Goal: Task Accomplishment & Management: Use online tool/utility

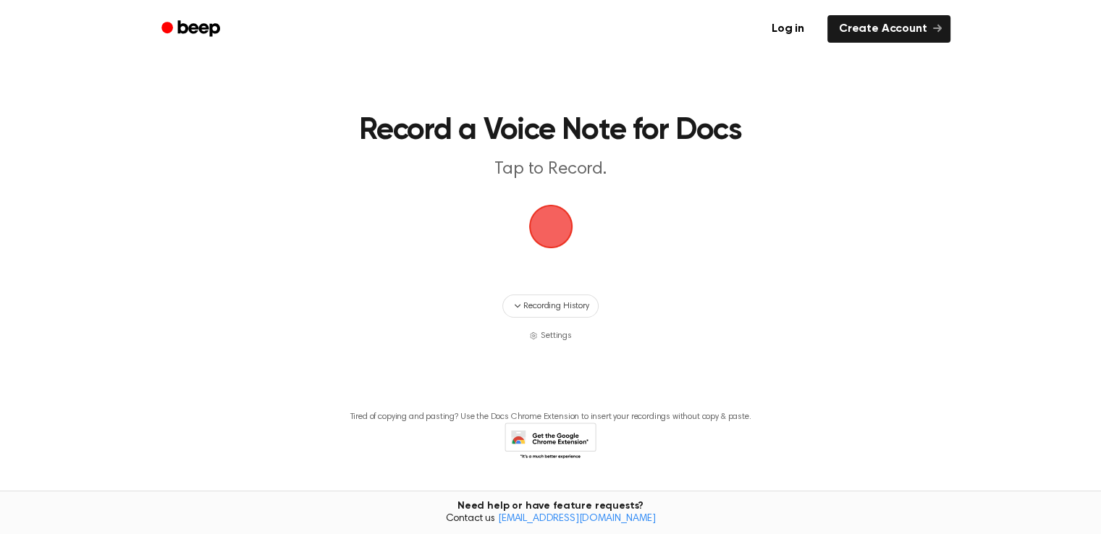
click at [554, 224] on span "button" at bounding box center [551, 226] width 41 height 41
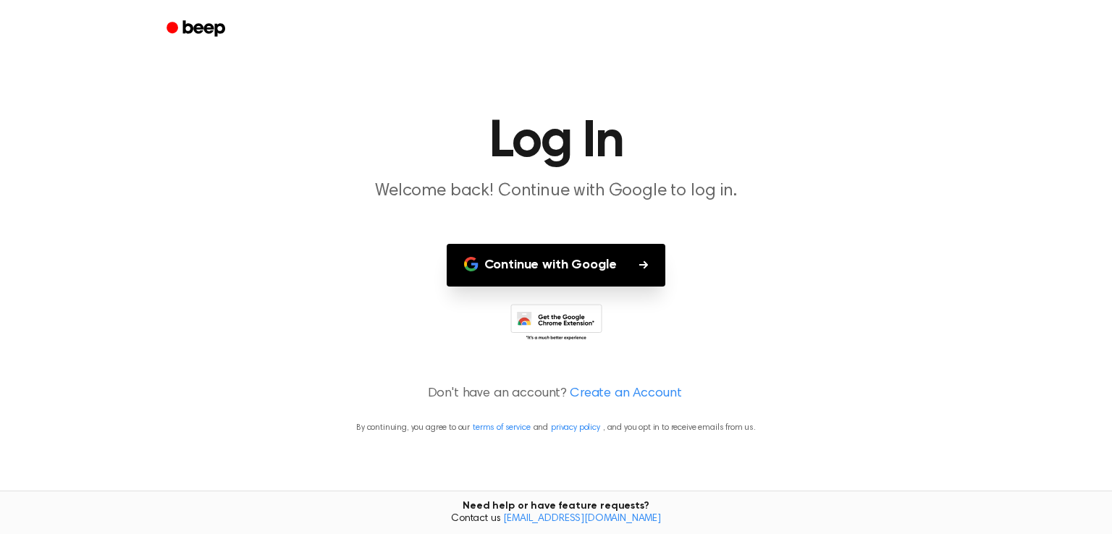
click at [544, 258] on button "Continue with Google" at bounding box center [556, 265] width 219 height 43
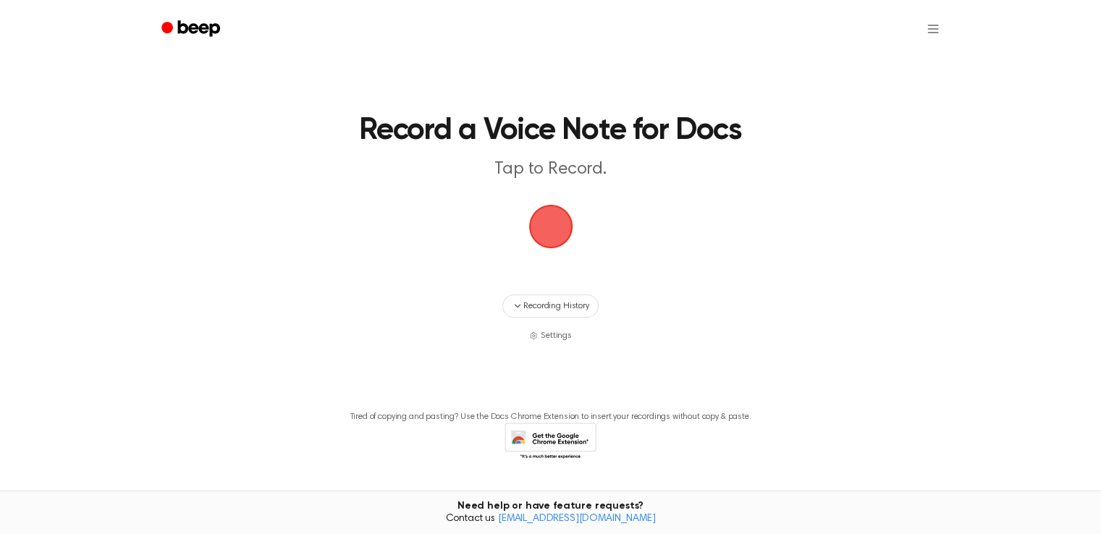
click at [550, 232] on span "button" at bounding box center [550, 226] width 47 height 47
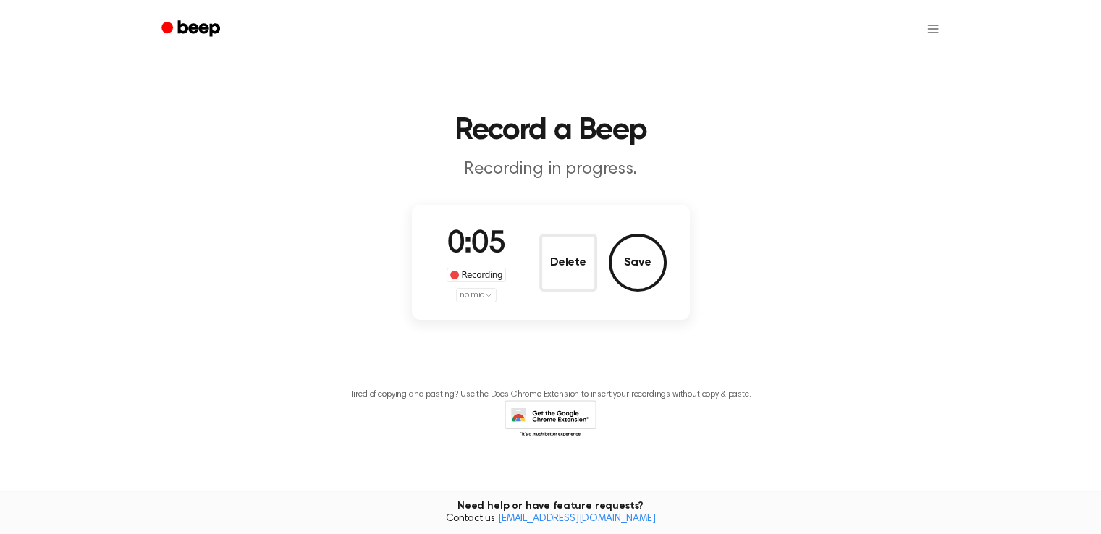
click at [478, 292] on html "Record a Beep Recording in progress. 0:05 Recording no mic Delete Save Tired of…" at bounding box center [550, 275] width 1101 height 550
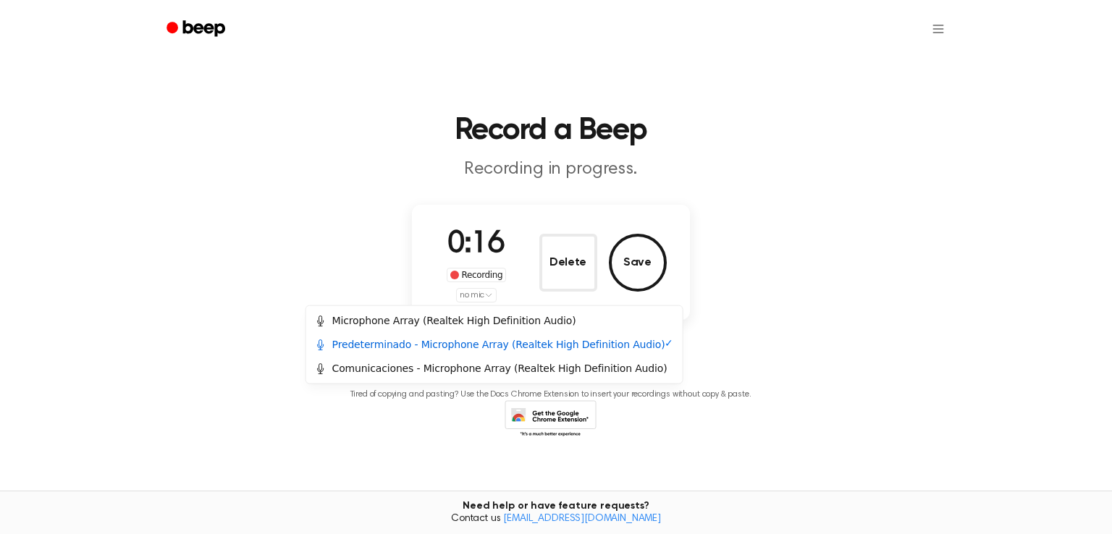
click at [381, 290] on html "Record a Beep Recording in progress. 0:16 Recording no mic Delete Save Tired of…" at bounding box center [556, 275] width 1112 height 550
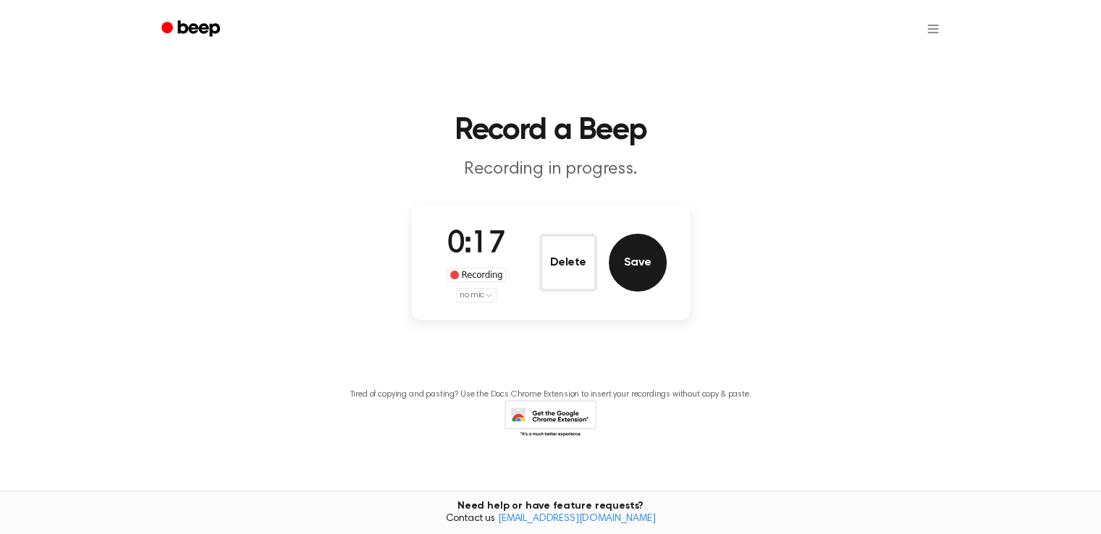
click at [631, 257] on button "Save" at bounding box center [638, 263] width 58 height 58
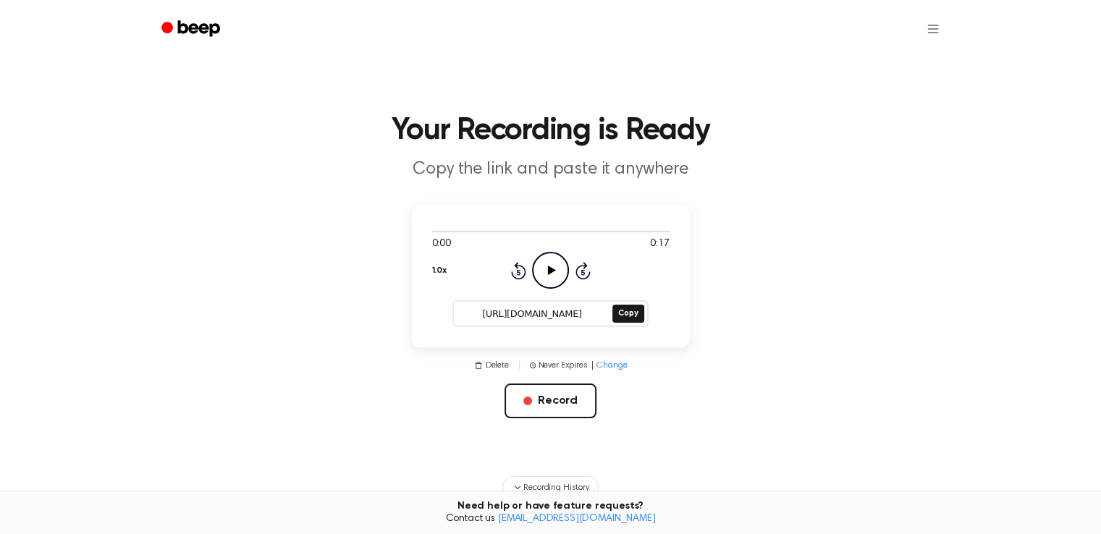
click at [550, 258] on icon "Play Audio" at bounding box center [550, 270] width 37 height 37
click at [555, 264] on icon "Pause Audio" at bounding box center [550, 270] width 37 height 37
click at [493, 363] on button "Delete" at bounding box center [491, 365] width 35 height 13
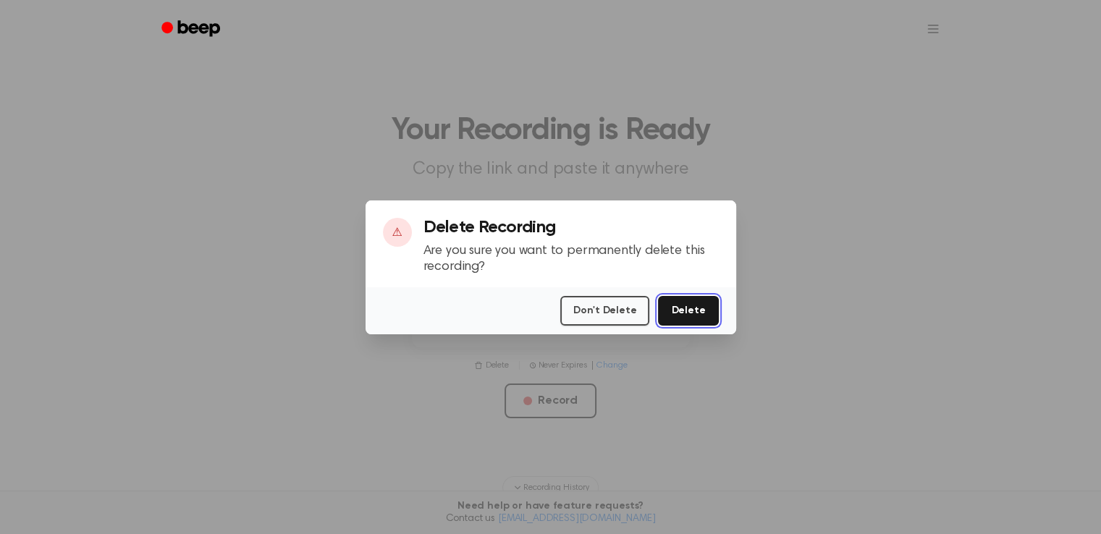
click at [685, 306] on button "Delete" at bounding box center [688, 311] width 60 height 30
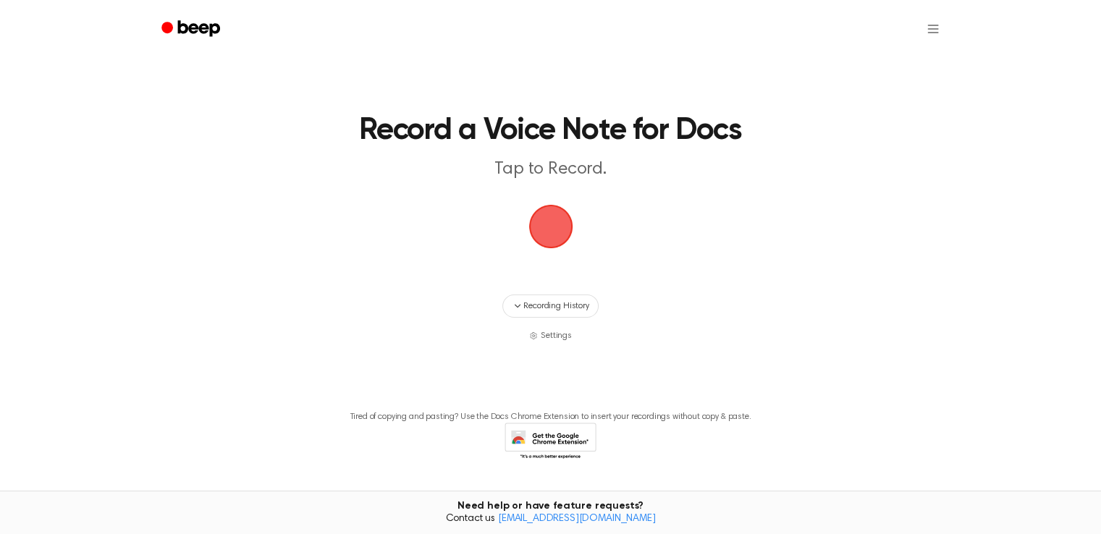
click at [556, 235] on span "button" at bounding box center [551, 226] width 41 height 41
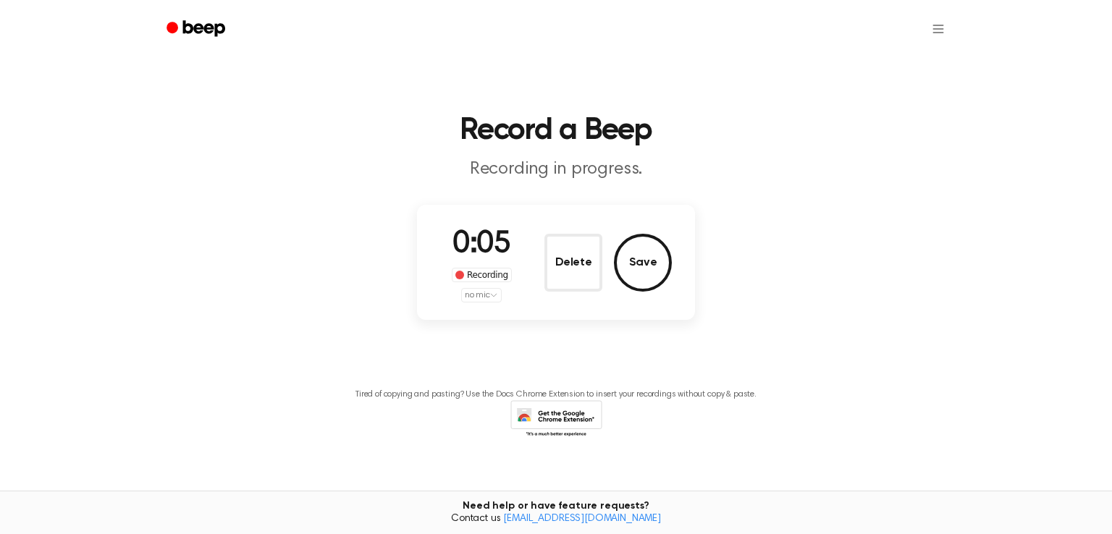
click at [486, 295] on html "Record a Beep Recording in progress. 0:05 Recording no mic Delete Save Tired of…" at bounding box center [556, 275] width 1112 height 550
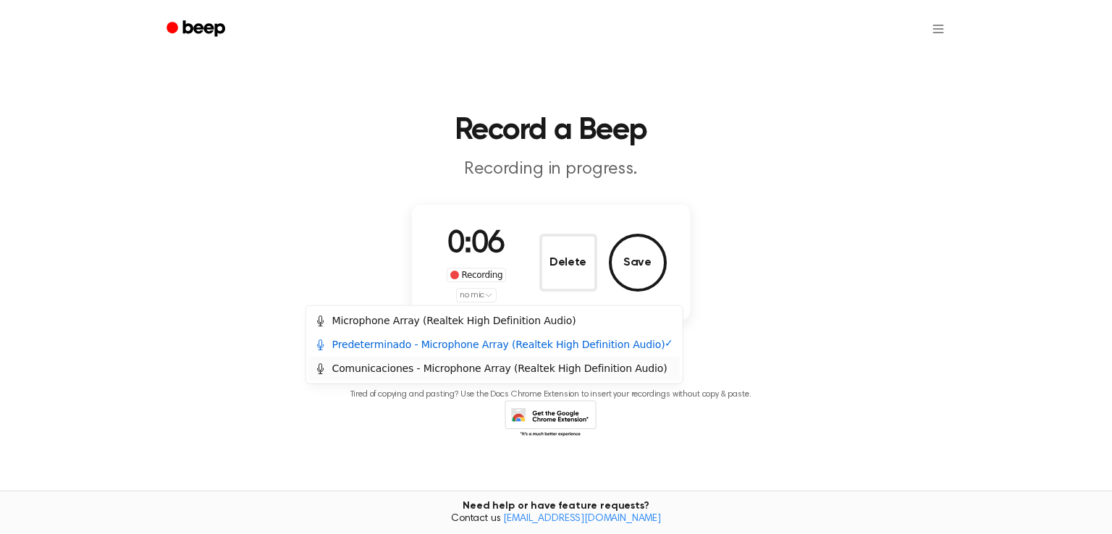
click at [491, 376] on div "Comunicaciones - Microphone Array (Realtek High Definition Audio)" at bounding box center [494, 369] width 371 height 24
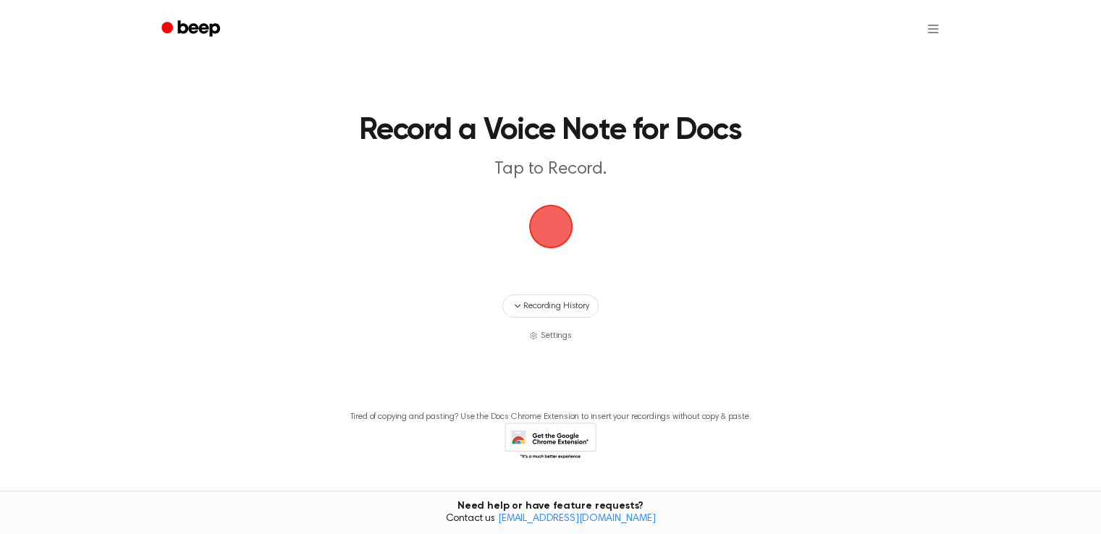
click at [549, 224] on span "button" at bounding box center [551, 226] width 41 height 41
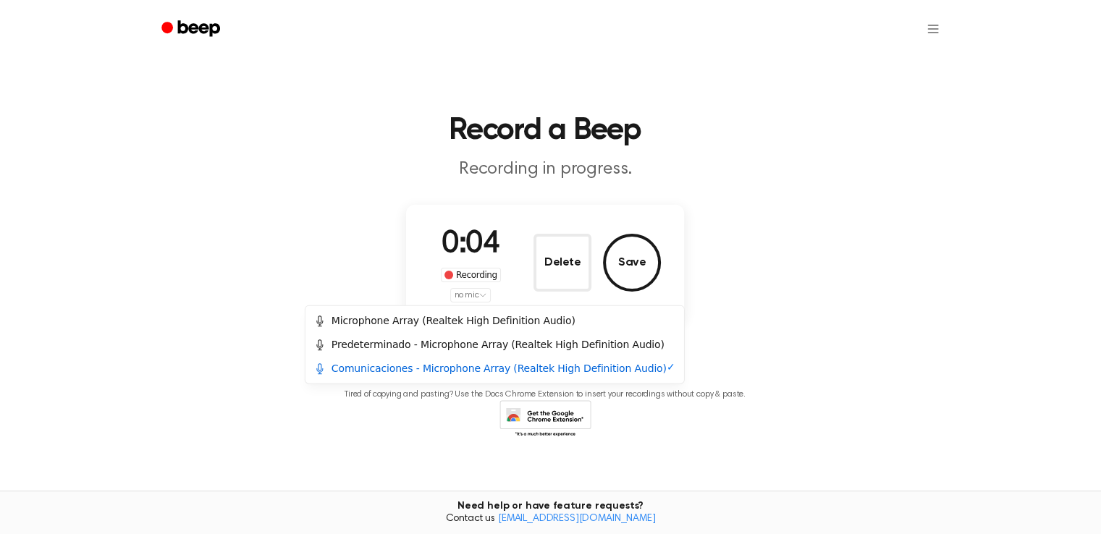
click at [479, 299] on html "Record a Beep Recording in progress. 0:04 Recording no mic Delete Save Tired of…" at bounding box center [550, 275] width 1101 height 550
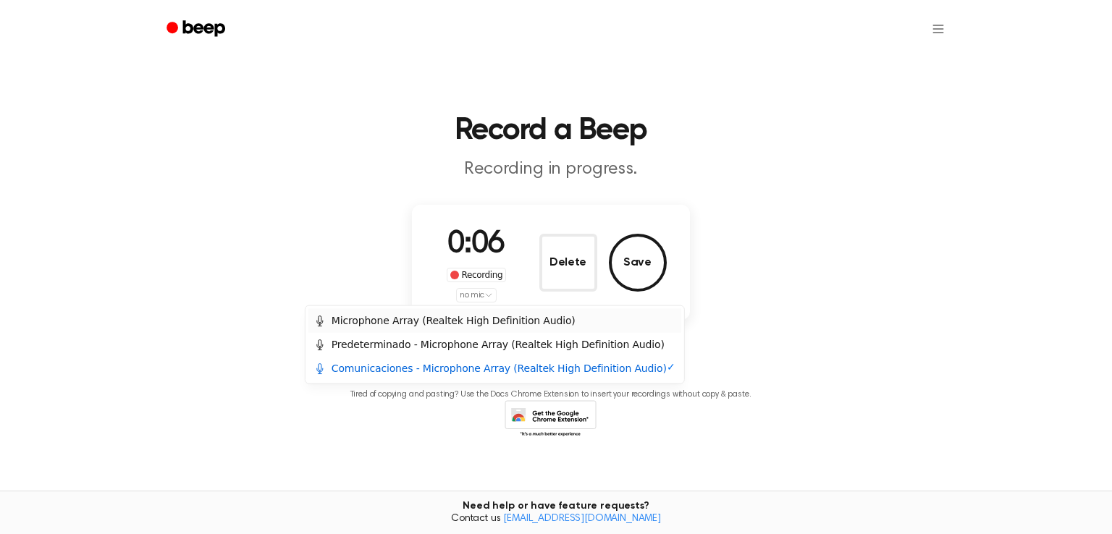
click at [484, 328] on div "Microphone Array (Realtek High Definition Audio)" at bounding box center [494, 321] width 373 height 24
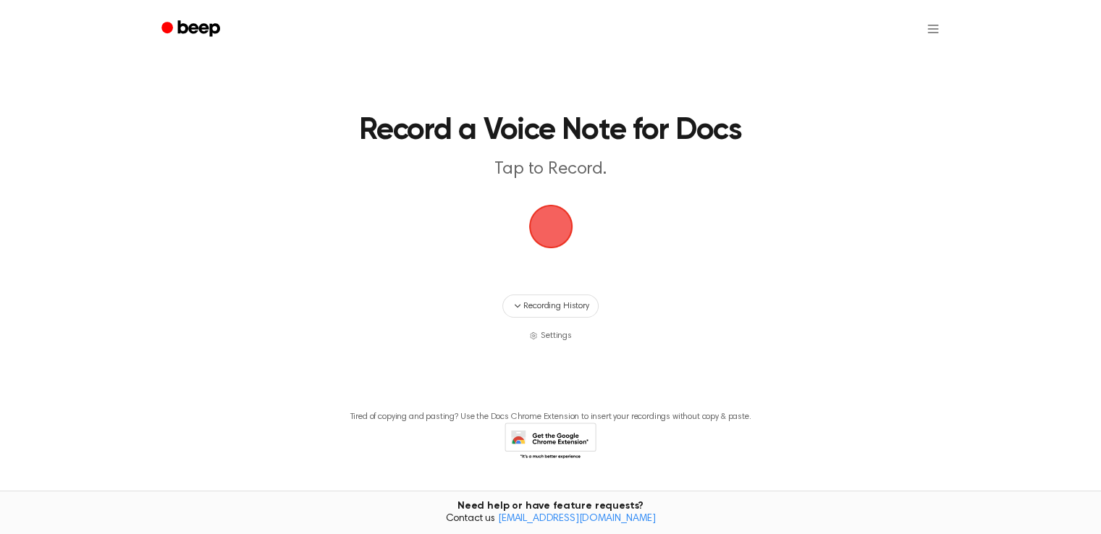
click at [551, 227] on span "button" at bounding box center [550, 227] width 44 height 44
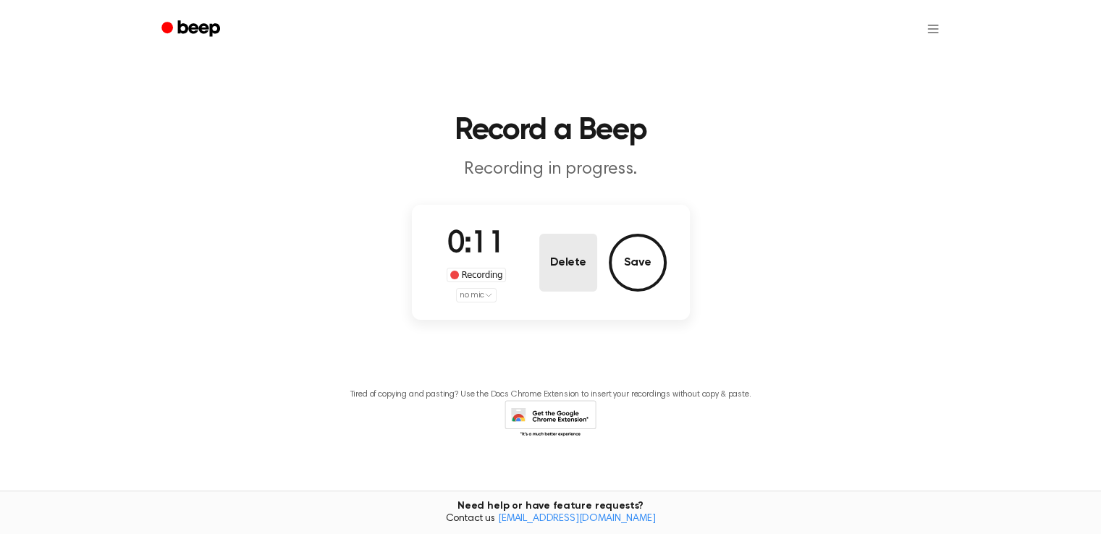
click at [581, 269] on button "Delete" at bounding box center [568, 263] width 58 height 58
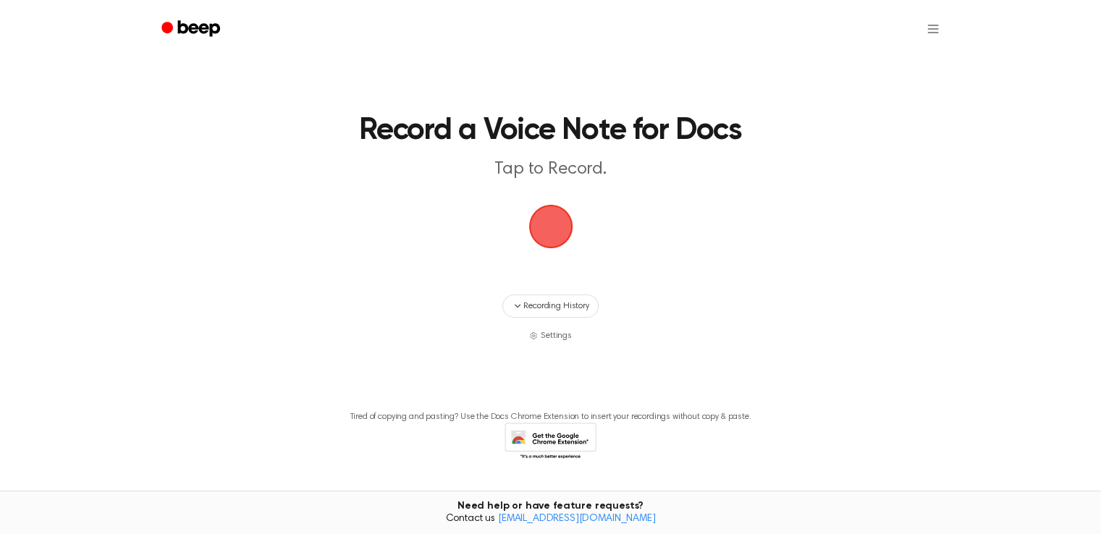
click at [561, 229] on span "button" at bounding box center [550, 227] width 44 height 44
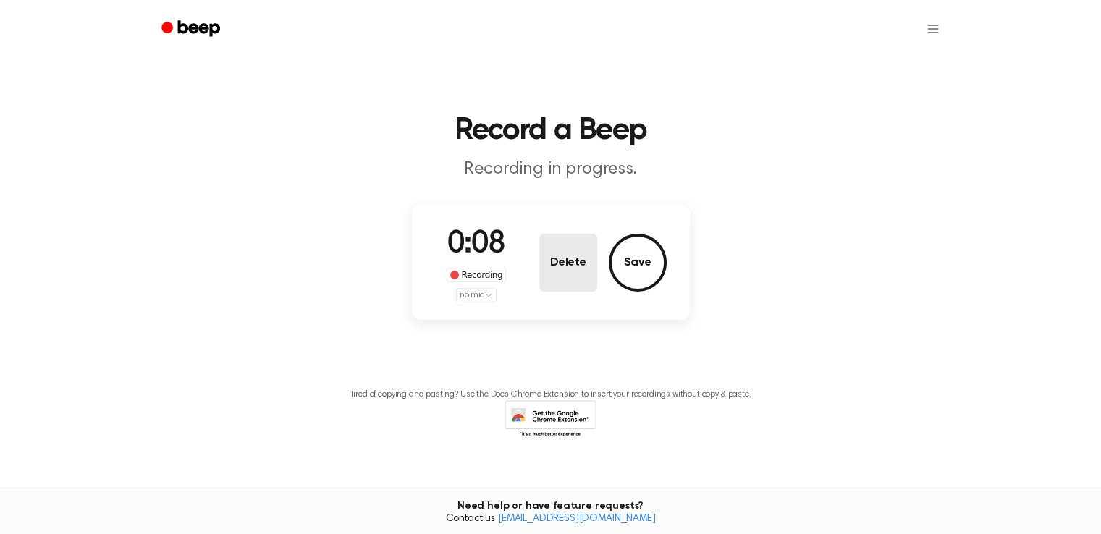
click at [553, 264] on button "Delete" at bounding box center [568, 263] width 58 height 58
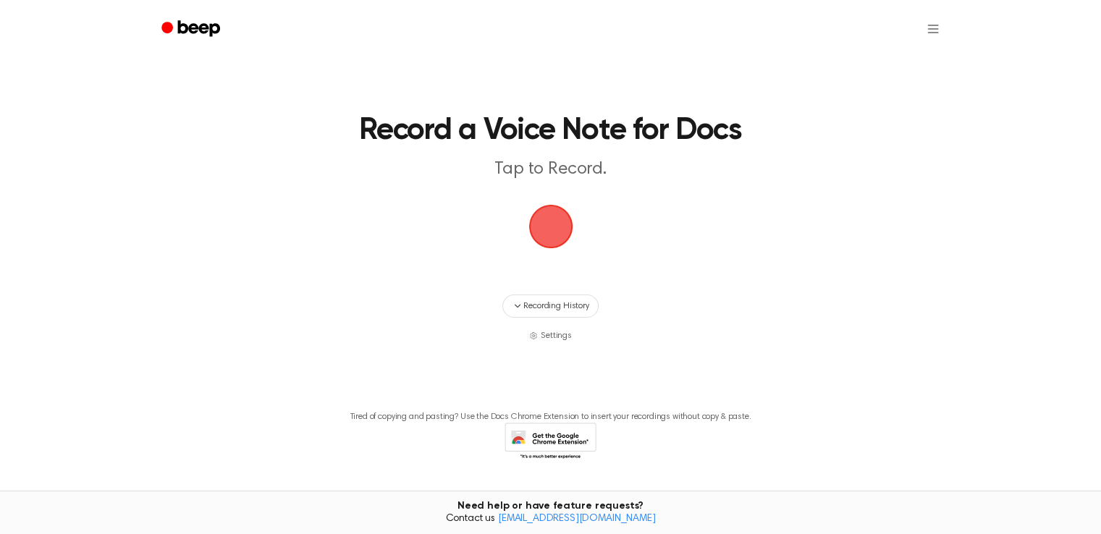
click at [560, 219] on span "button" at bounding box center [550, 227] width 44 height 44
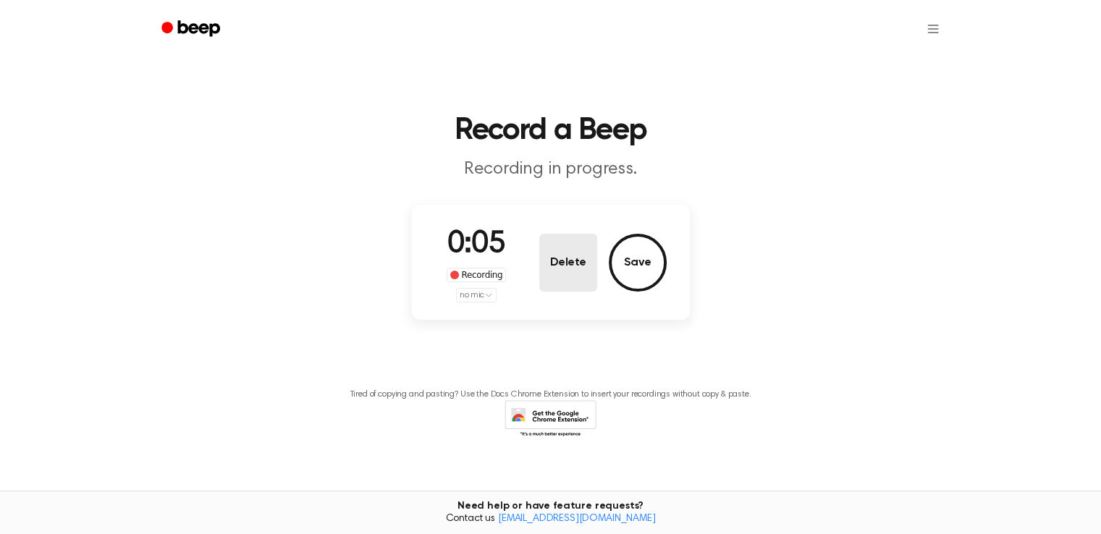
click at [560, 252] on button "Delete" at bounding box center [568, 263] width 58 height 58
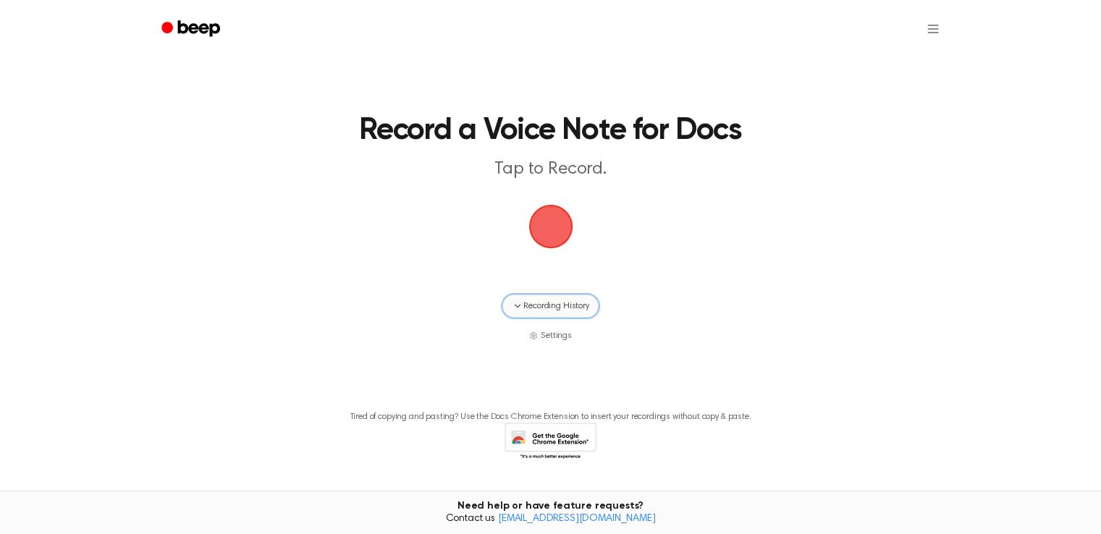
click at [565, 304] on span "Recording History" at bounding box center [555, 306] width 65 height 13
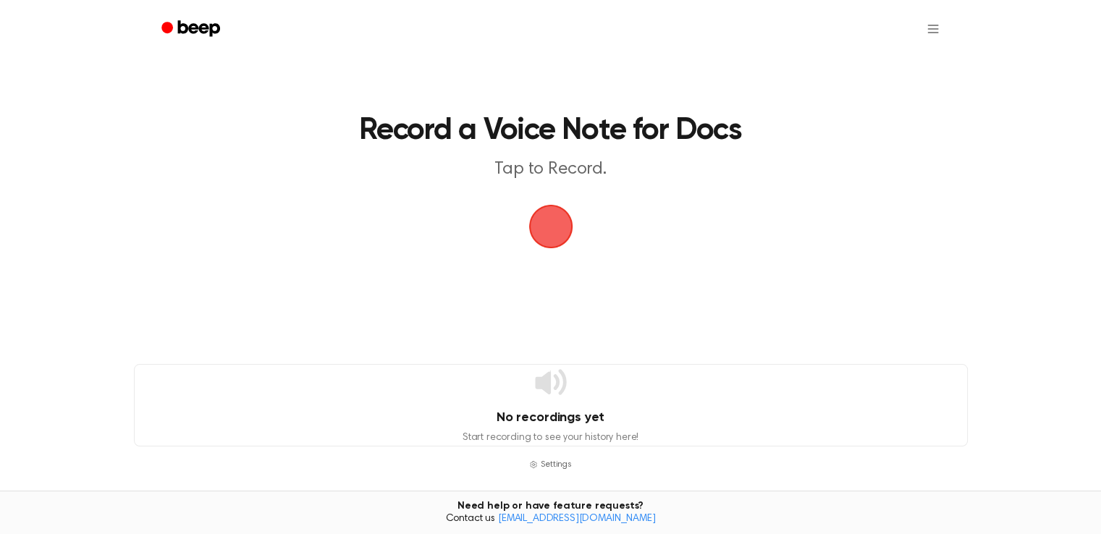
click at [550, 235] on span "button" at bounding box center [551, 226] width 41 height 41
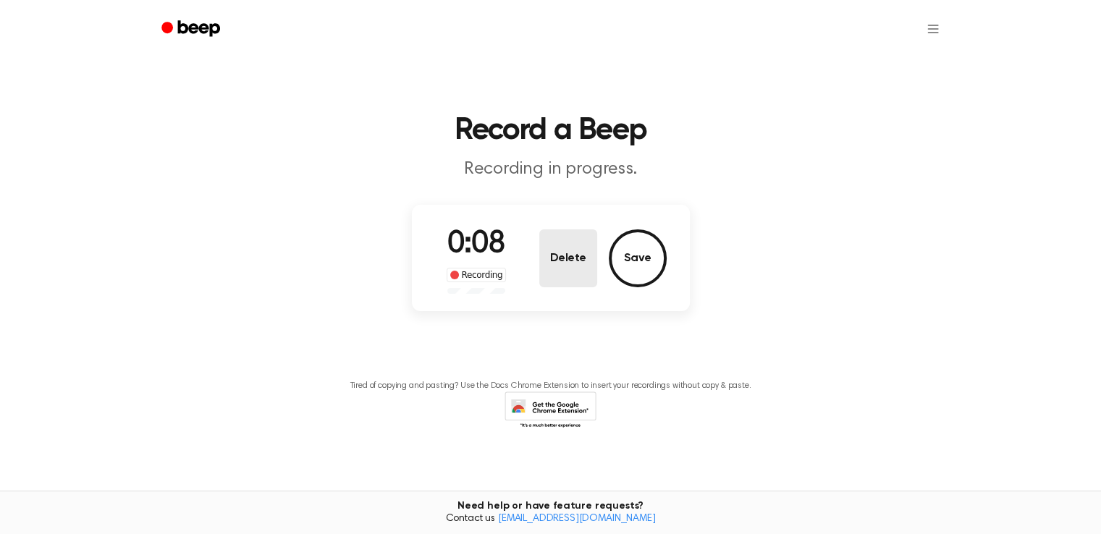
click at [546, 247] on button "Delete" at bounding box center [568, 258] width 58 height 58
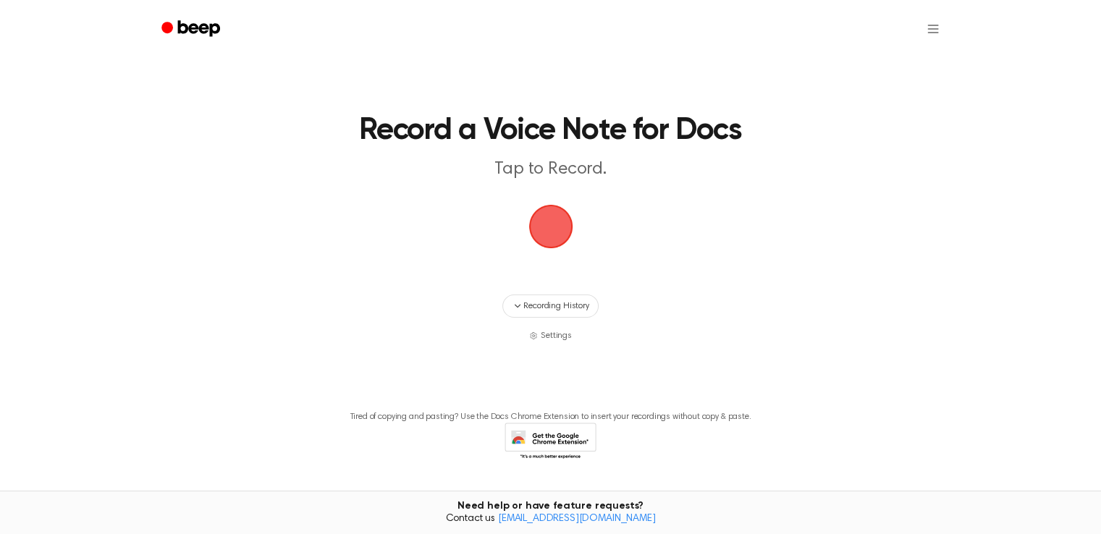
click at [555, 233] on span "button" at bounding box center [551, 226] width 41 height 41
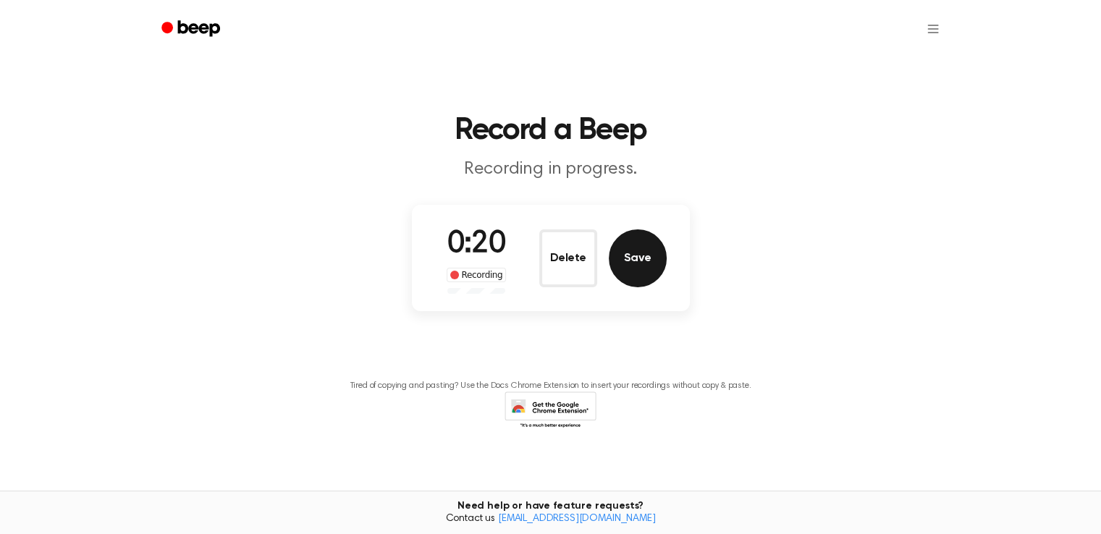
click at [644, 253] on button "Save" at bounding box center [638, 258] width 58 height 58
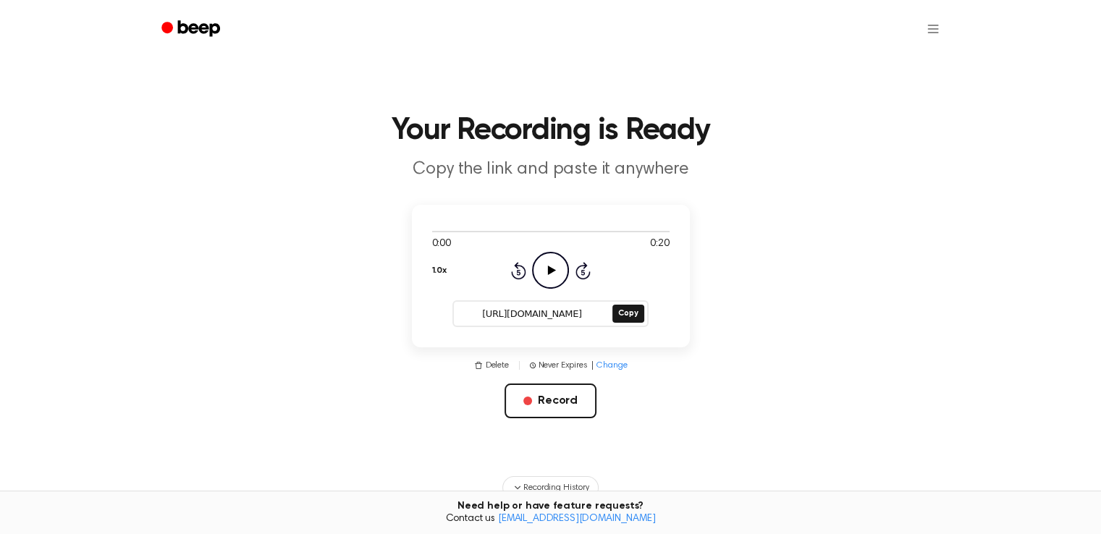
click at [555, 264] on icon "Play Audio" at bounding box center [550, 270] width 37 height 37
click at [631, 313] on button "Copy" at bounding box center [627, 314] width 31 height 18
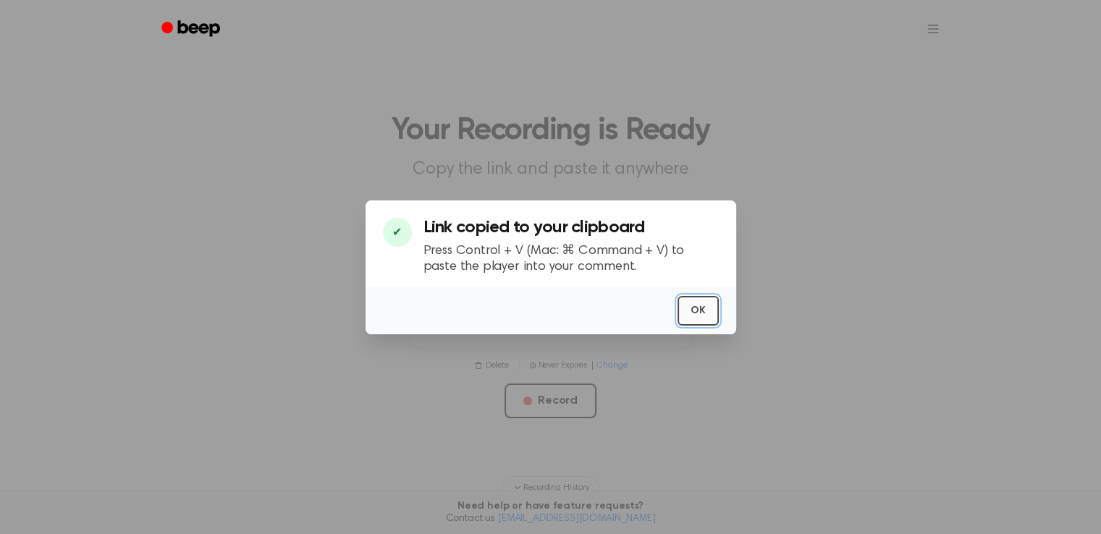
click at [698, 311] on button "OK" at bounding box center [697, 311] width 41 height 30
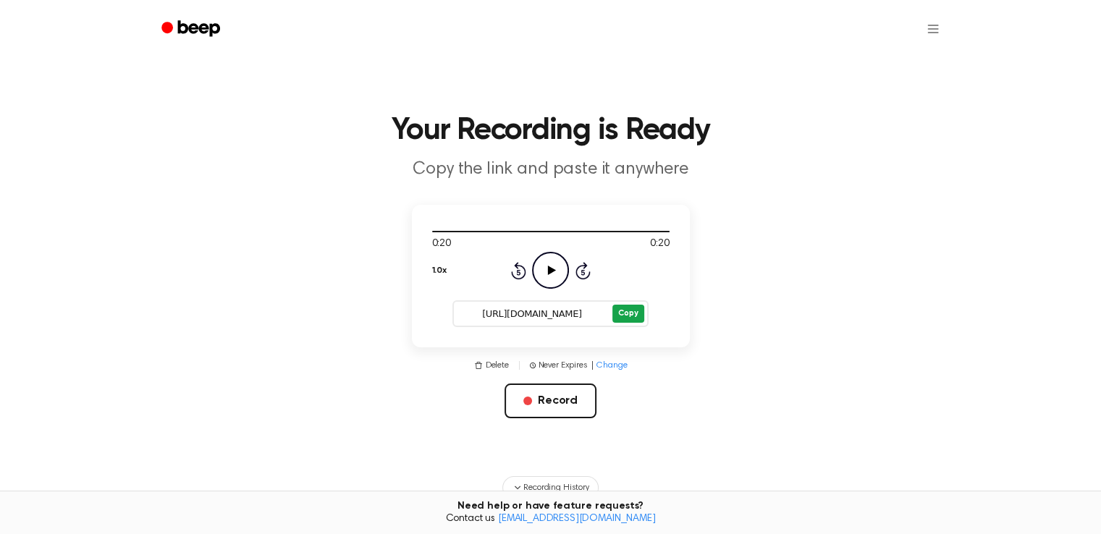
click at [633, 313] on button "Copy" at bounding box center [627, 314] width 31 height 18
